Goal: Navigation & Orientation: Find specific page/section

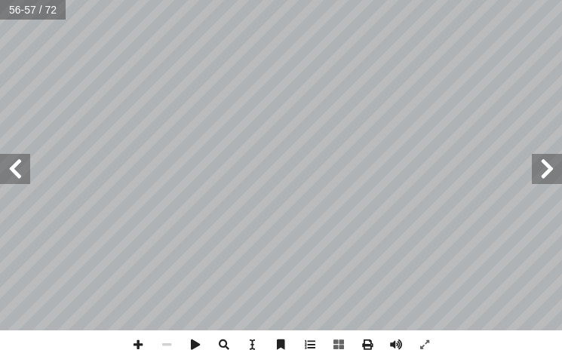
click at [562, 102] on html "الصفحة الرئيسية الصف الأول الصف الثاني الصف الثالث الصف الرابع الصف الخامس الصف…" at bounding box center [281, 51] width 562 height 102
click at [554, 157] on span at bounding box center [547, 169] width 30 height 30
click at [317, 340] on span at bounding box center [310, 344] width 29 height 29
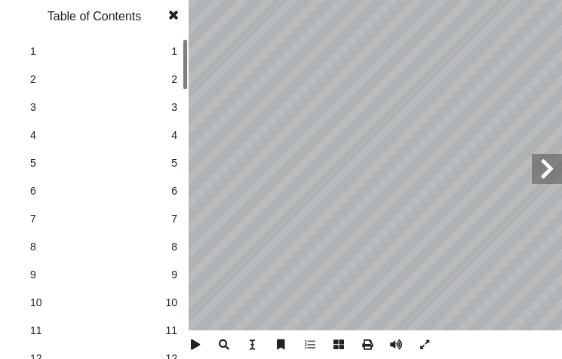
click at [173, 194] on span "6" at bounding box center [174, 191] width 6 height 16
click at [177, 12] on span at bounding box center [173, 15] width 27 height 30
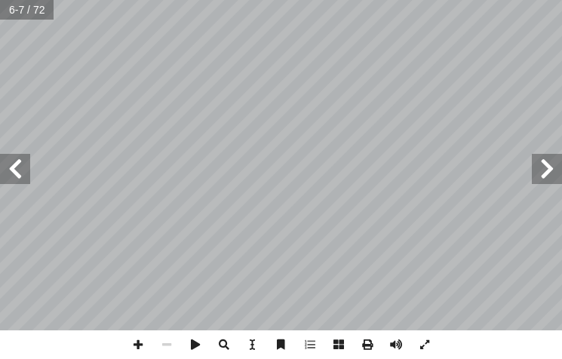
click at [17, 173] on span at bounding box center [15, 169] width 30 height 30
click at [142, 345] on span at bounding box center [138, 344] width 29 height 29
click at [562, 102] on html "الصفحة الرئيسية الصف الأول الصف الثاني الصف الثالث الصف الرابع الصف الخامس الصف…" at bounding box center [281, 51] width 562 height 102
